Goal: Task Accomplishment & Management: Use online tool/utility

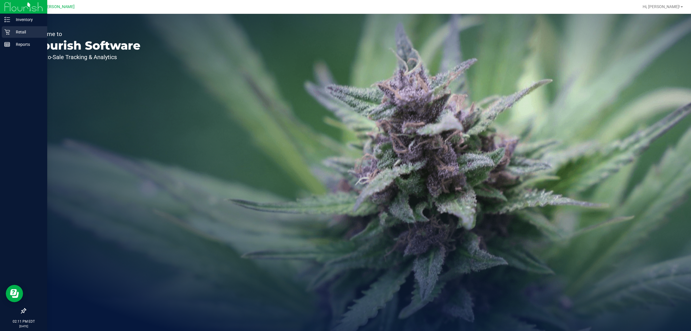
click at [6, 28] on div "Retail" at bounding box center [25, 32] width 46 height 12
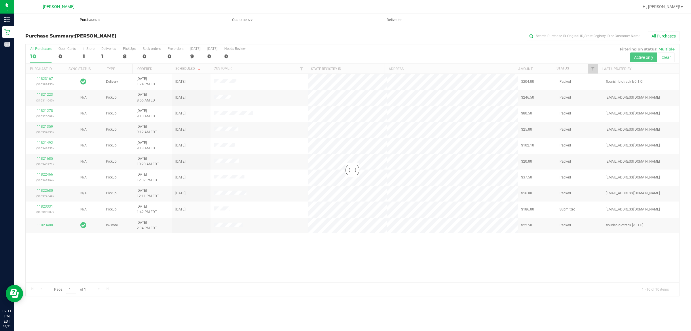
click at [89, 20] on span "Purchases" at bounding box center [90, 19] width 152 height 5
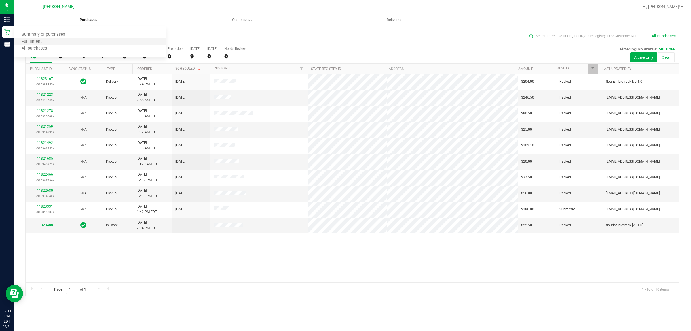
click at [83, 41] on li "Fulfillment" at bounding box center [90, 41] width 152 height 7
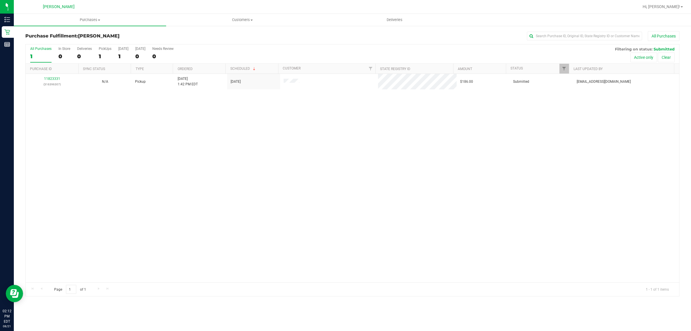
click at [202, 202] on div "11823331 (316396307) N/A Pickup [DATE] 1:42 PM EDT 8/21/2025 $186.00 Submitted …" at bounding box center [353, 178] width 654 height 208
click at [136, 180] on div "11823331 (316396307) N/A Pickup [DATE] 1:42 PM EDT 8/21/2025 $186.00 Submitted …" at bounding box center [353, 178] width 654 height 208
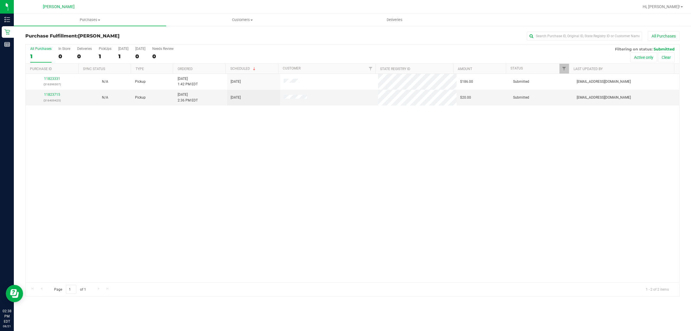
click at [123, 145] on div "11823331 (316396307) N/A Pickup [DATE] 1:42 PM EDT 8/21/2025 $186.00 Submitted …" at bounding box center [353, 178] width 654 height 208
click at [255, 189] on div "11823331 (316396307) N/A Pickup [DATE] 1:42 PM EDT 8/21/2025 $186.00 Submitted …" at bounding box center [353, 178] width 654 height 208
click at [523, 226] on div "11823331 (316396307) N/A Pickup [DATE] 1:42 PM EDT 8/21/2025 $186.00 Submitted …" at bounding box center [353, 178] width 654 height 208
click at [264, 162] on div "11823331 (316396307) N/A Pickup [DATE] 1:42 PM EDT 8/21/2025 $186.00 Submitted …" at bounding box center [353, 178] width 654 height 208
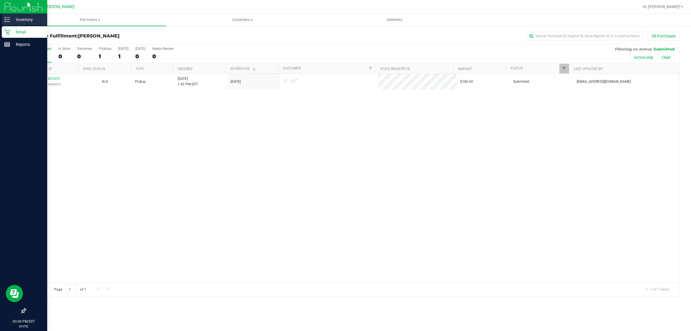
click at [10, 20] on p "Inventory" at bounding box center [27, 19] width 35 height 7
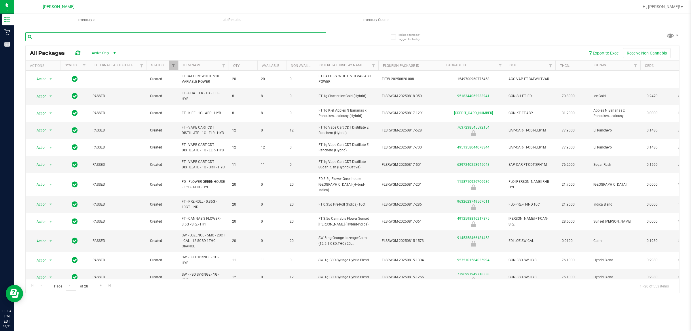
click at [55, 37] on input "text" at bounding box center [175, 36] width 301 height 9
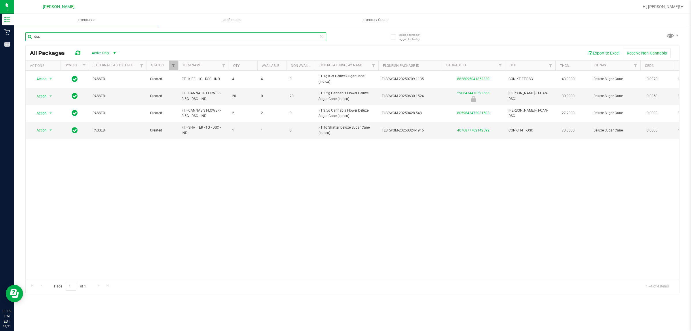
click at [60, 35] on input "dsc" at bounding box center [175, 36] width 301 height 9
type input "little buds"
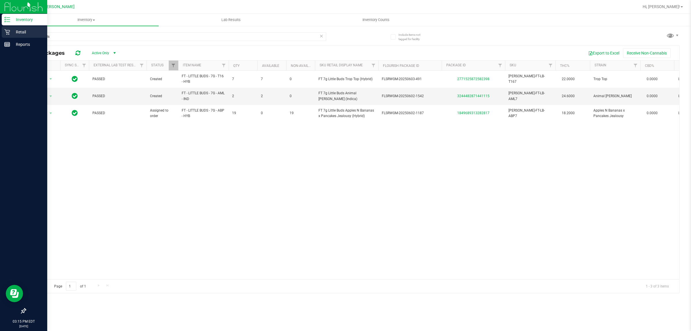
click at [18, 33] on p "Retail" at bounding box center [27, 32] width 35 height 7
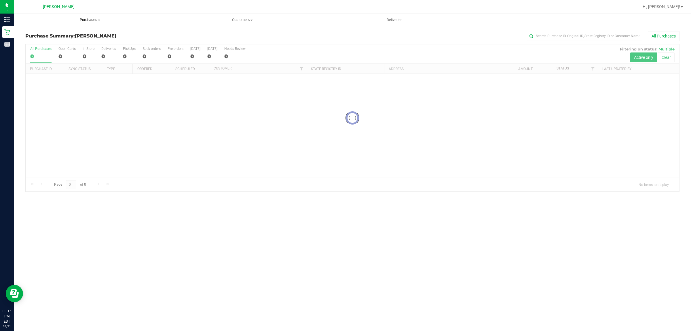
click at [94, 20] on span "Purchases" at bounding box center [90, 19] width 152 height 5
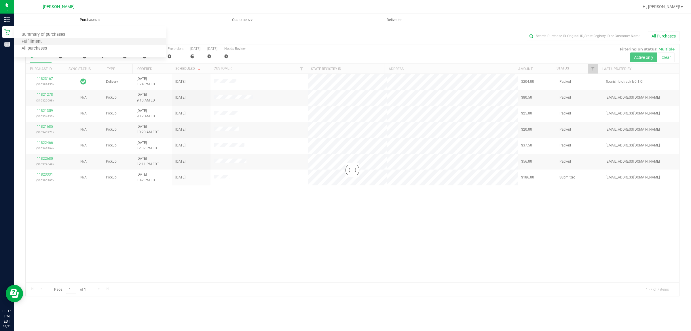
click at [89, 44] on li "Fulfillment" at bounding box center [90, 41] width 152 height 7
click at [59, 39] on li "Fulfillment" at bounding box center [90, 41] width 152 height 7
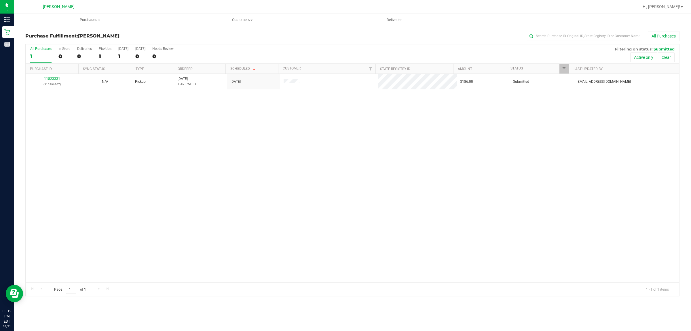
drag, startPoint x: 279, startPoint y: 163, endPoint x: 282, endPoint y: 149, distance: 15.0
click at [282, 156] on div "11823331 (316396307) N/A Pickup [DATE] 1:42 PM EDT 8/21/2025 $186.00 Submitted …" at bounding box center [353, 178] width 654 height 208
click at [243, 192] on div "11823331 (316396307) N/A Pickup [DATE] 1:42 PM EDT 8/21/2025 $186.00 Submitted …" at bounding box center [353, 178] width 654 height 208
click at [209, 123] on div "11823331 (316396307) N/A Pickup [DATE] 1:42 PM EDT 8/21/2025 $186.00 Submitted …" at bounding box center [353, 178] width 654 height 208
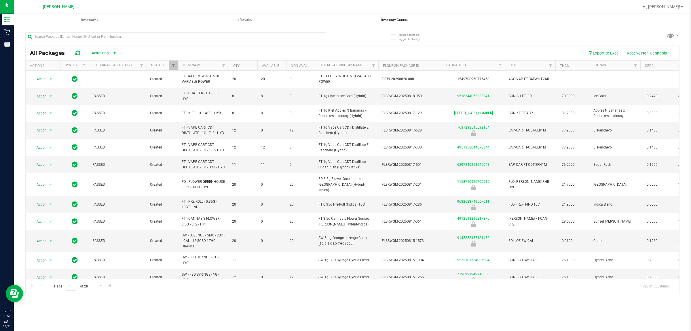
click at [395, 18] on span "Inventory Counts" at bounding box center [395, 19] width 43 height 5
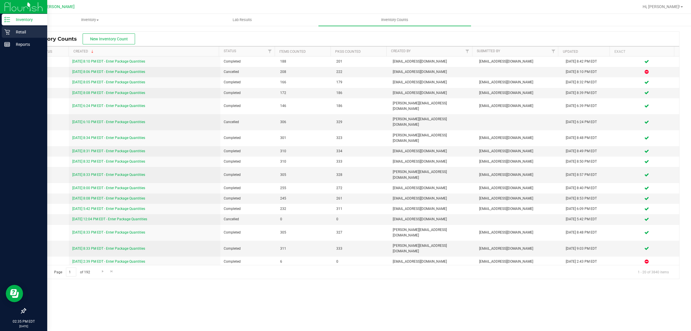
click at [20, 32] on p "Retail" at bounding box center [27, 32] width 35 height 7
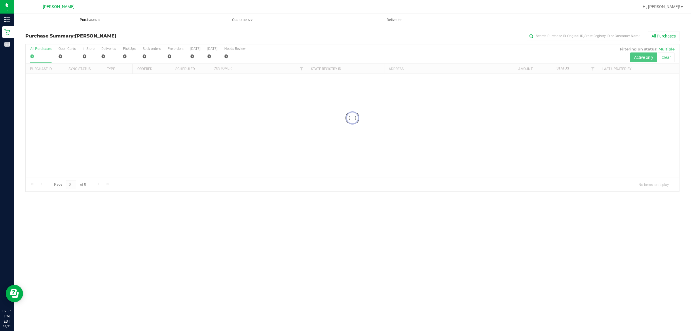
click at [89, 20] on span "Purchases" at bounding box center [90, 19] width 152 height 5
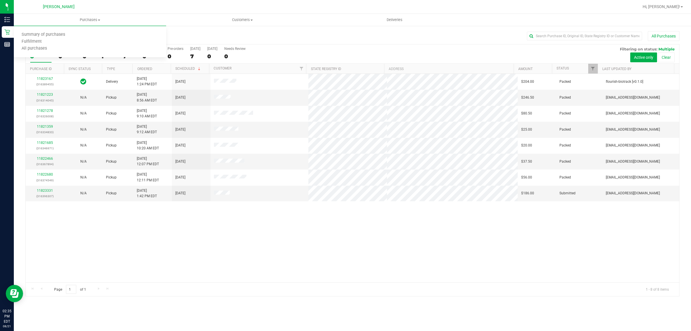
click at [167, 26] on ul "Purchases Summary of purchases Fulfillment All purchases Customers All customer…" at bounding box center [359, 20] width 691 height 12
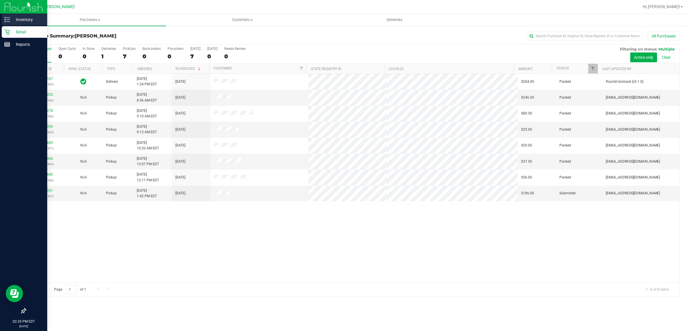
click at [10, 19] on p "Inventory" at bounding box center [27, 19] width 35 height 7
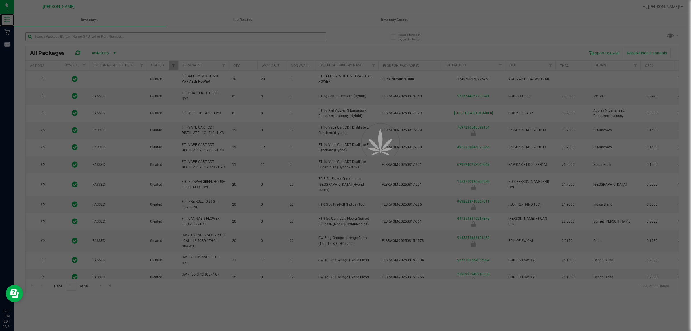
type input "[DATE]"
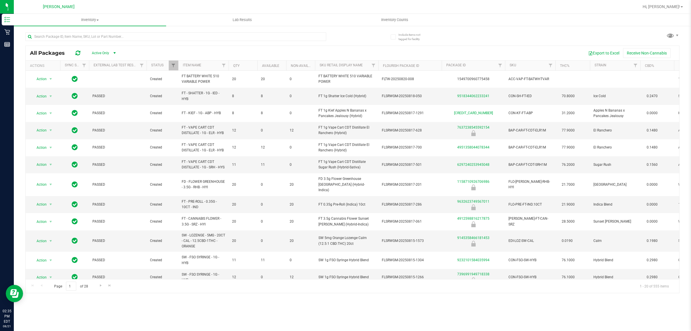
click at [518, 64] on th "SKU" at bounding box center [530, 65] width 50 height 10
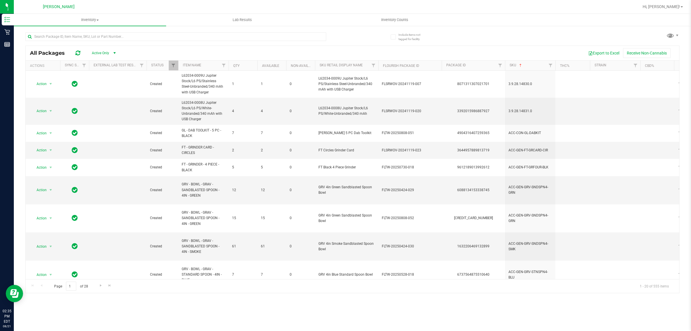
click at [112, 52] on span "select" at bounding box center [114, 53] width 5 height 5
click at [255, 48] on div "Export to Excel Receive Non-Cannabis" at bounding box center [399, 53] width 552 height 10
click at [595, 54] on button "Export to Excel" at bounding box center [604, 53] width 39 height 10
click at [93, 18] on span "Inventory" at bounding box center [90, 19] width 152 height 5
click at [66, 34] on li "All packages" at bounding box center [90, 34] width 152 height 7
